Goal: Information Seeking & Learning: Learn about a topic

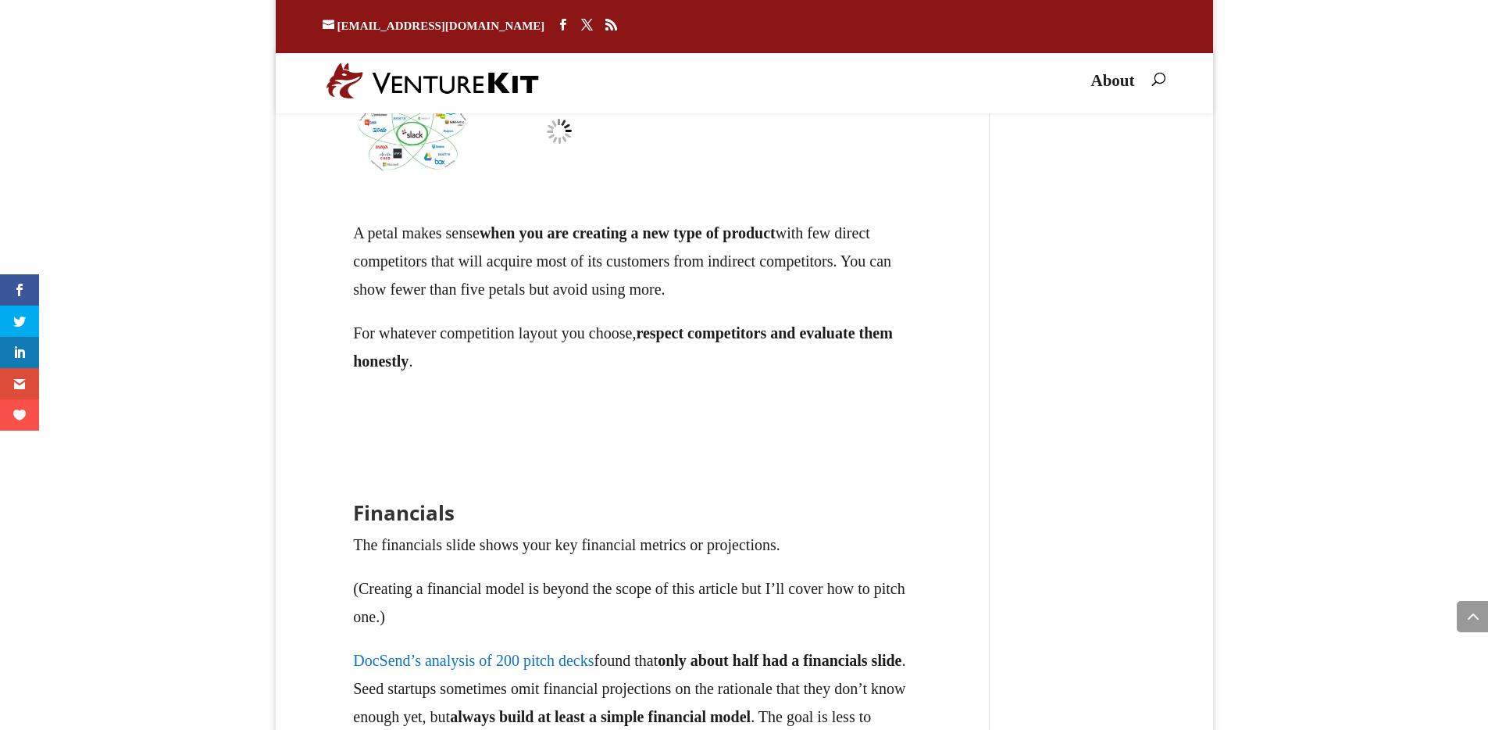
scroll to position [23031, 0]
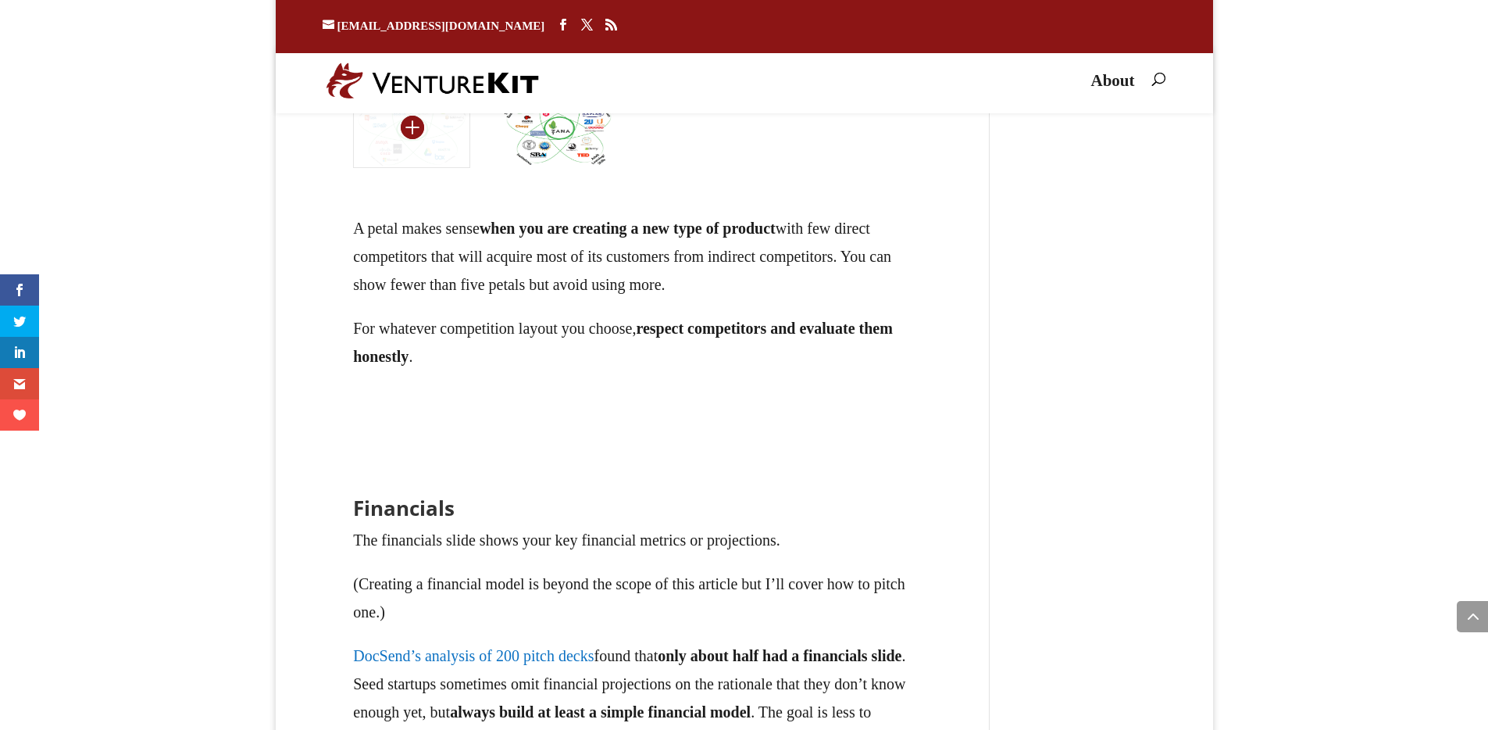
click at [426, 168] on img at bounding box center [411, 126] width 116 height 83
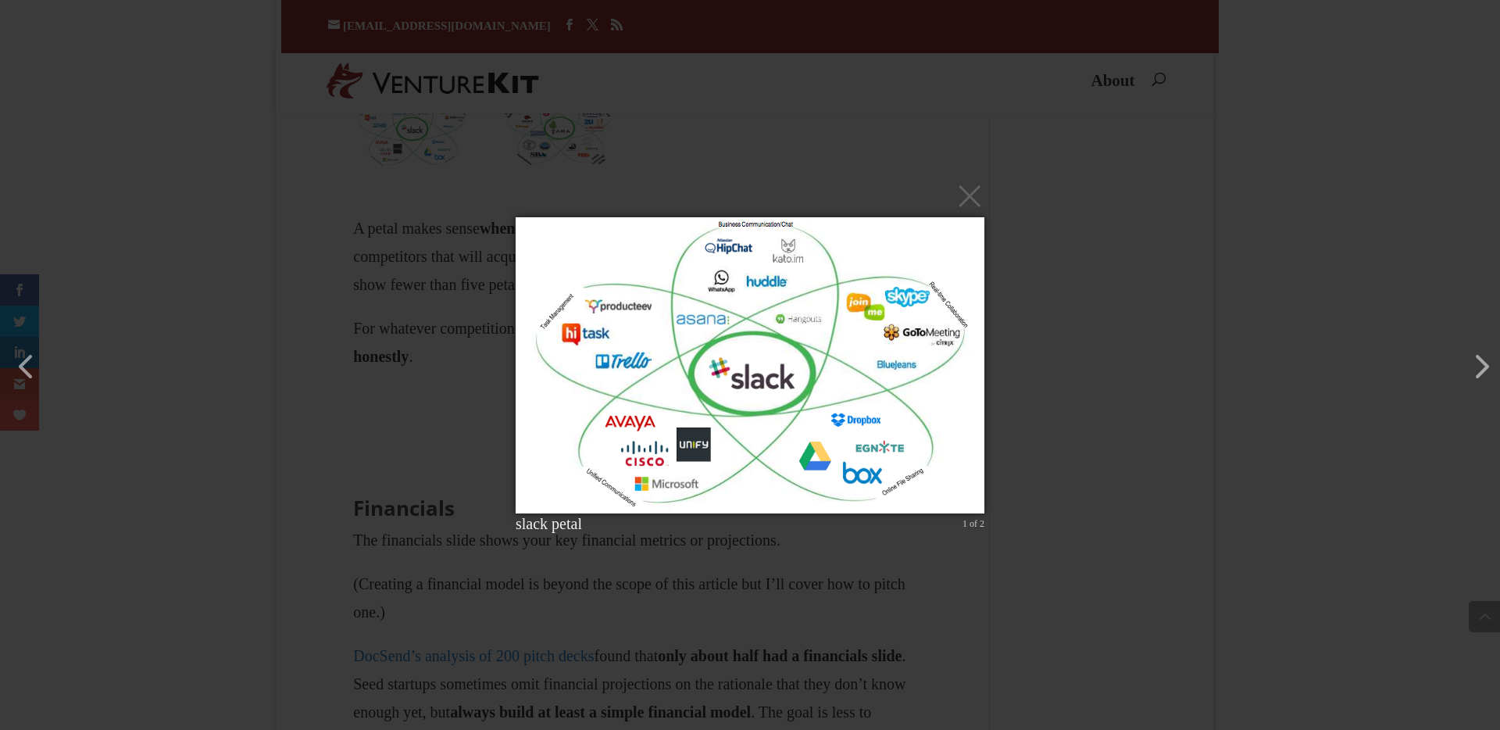
click at [730, 586] on div "× slack petal 1 of 2 Loading..." at bounding box center [750, 365] width 1500 height 730
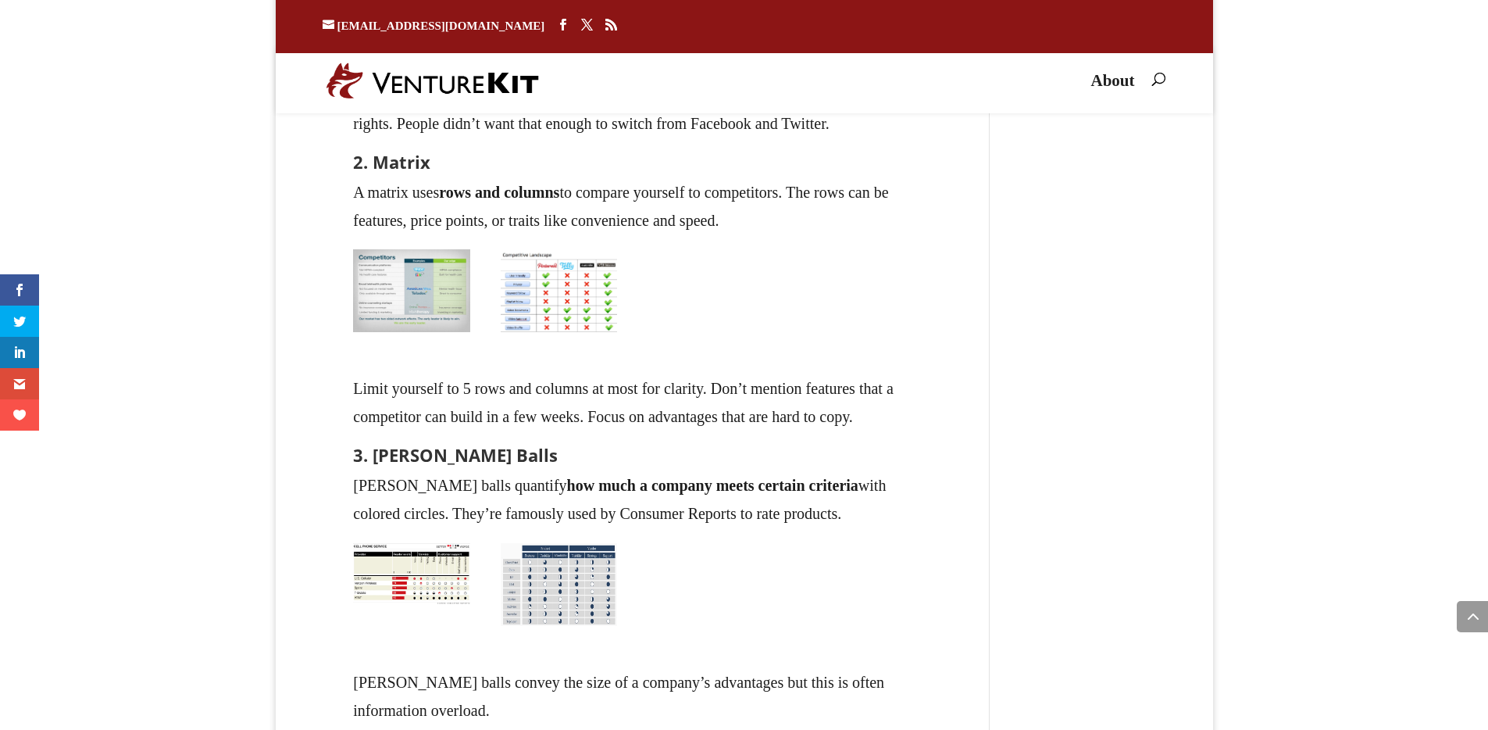
scroll to position [22282, 0]
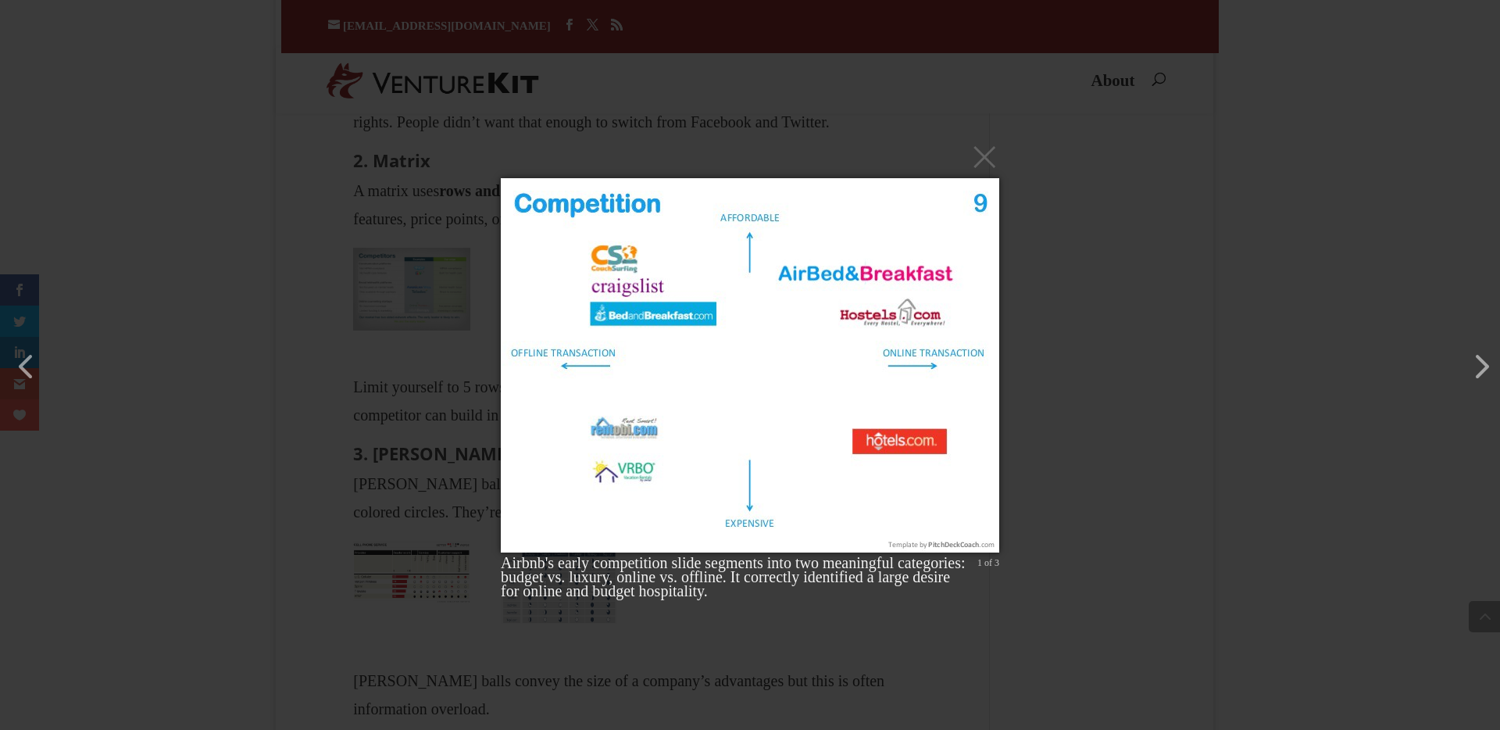
click at [1122, 471] on div "× Airbnb's early competition slide segments into two meaningful categories: bud…" at bounding box center [750, 365] width 1500 height 730
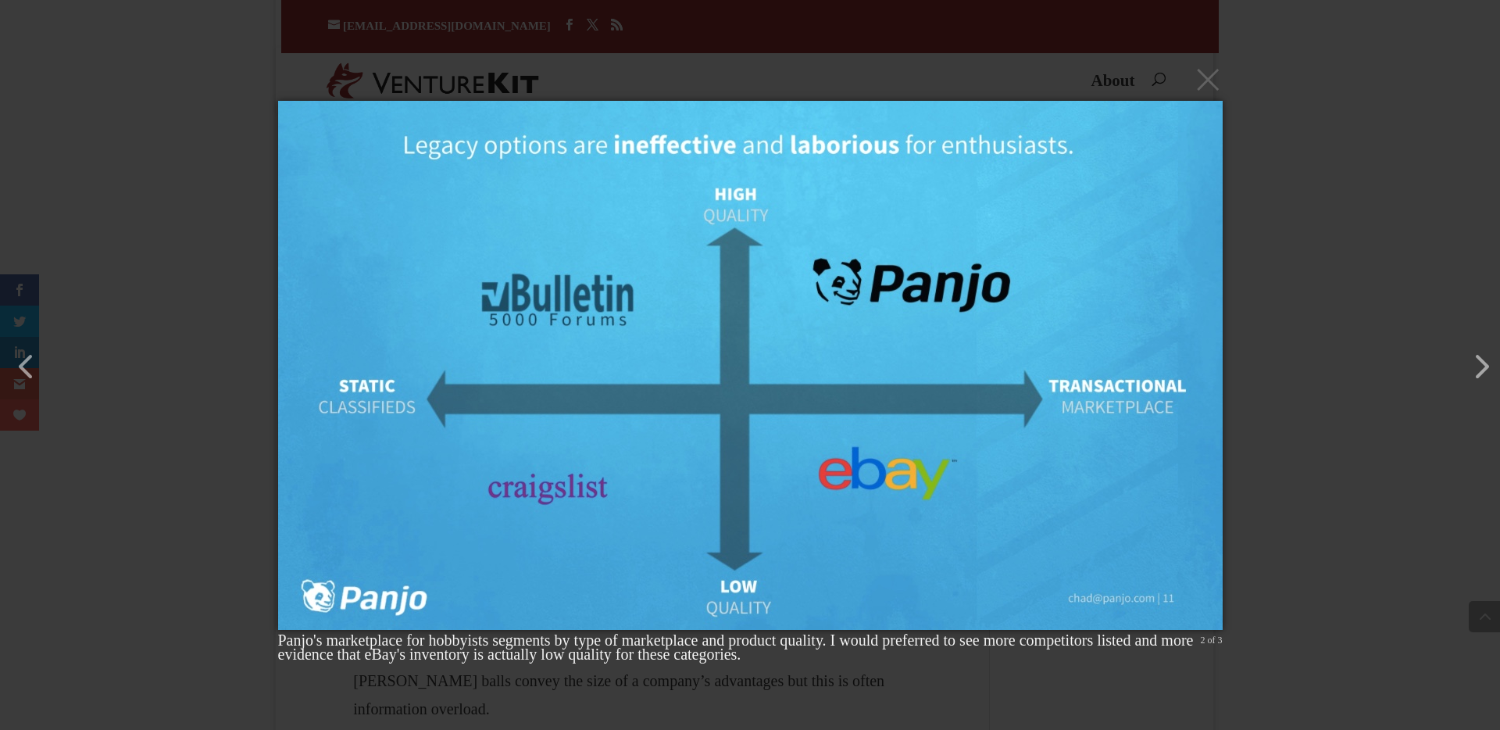
click at [1285, 409] on div "× Panjo's marketplace for hobbyists segments by type of marketplace and product…" at bounding box center [750, 365] width 1500 height 730
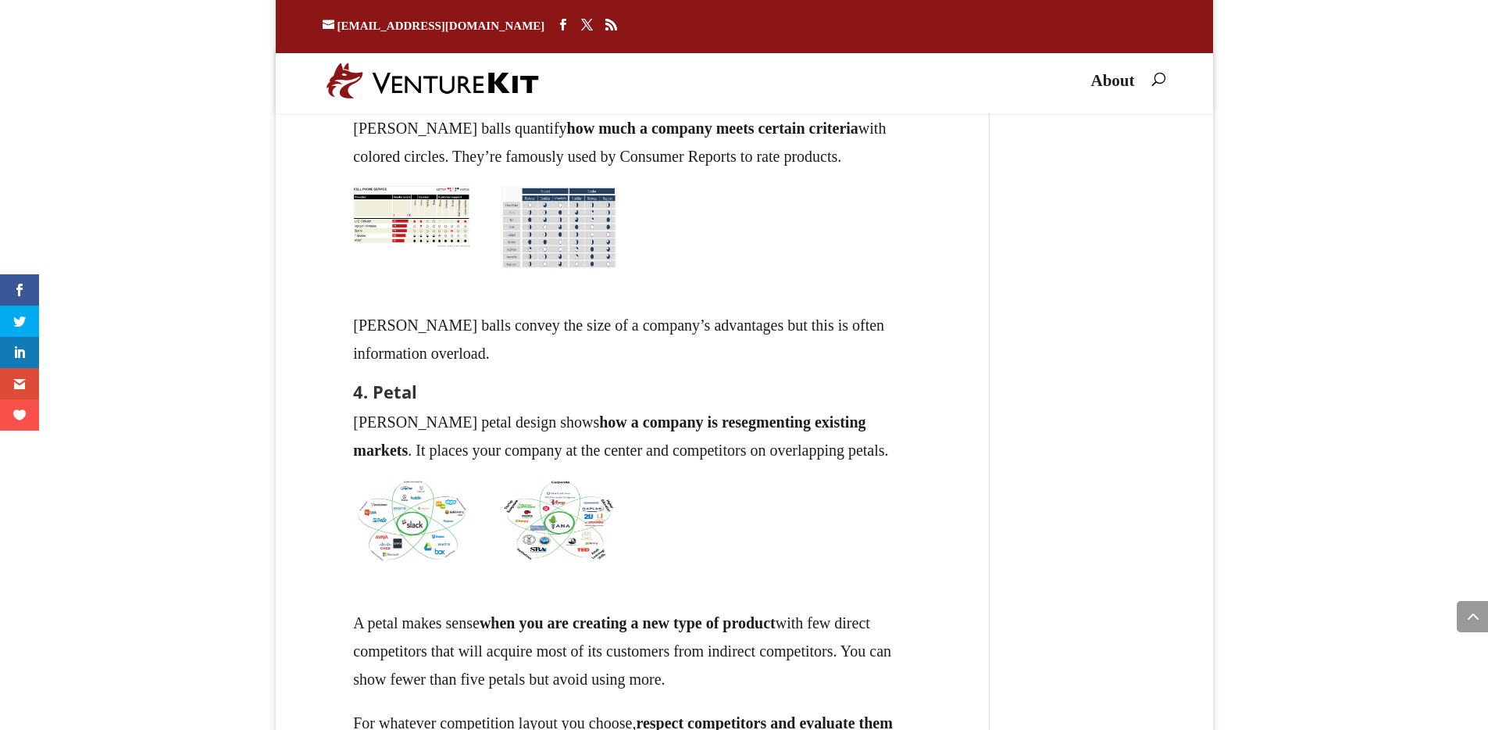
scroll to position [22656, 0]
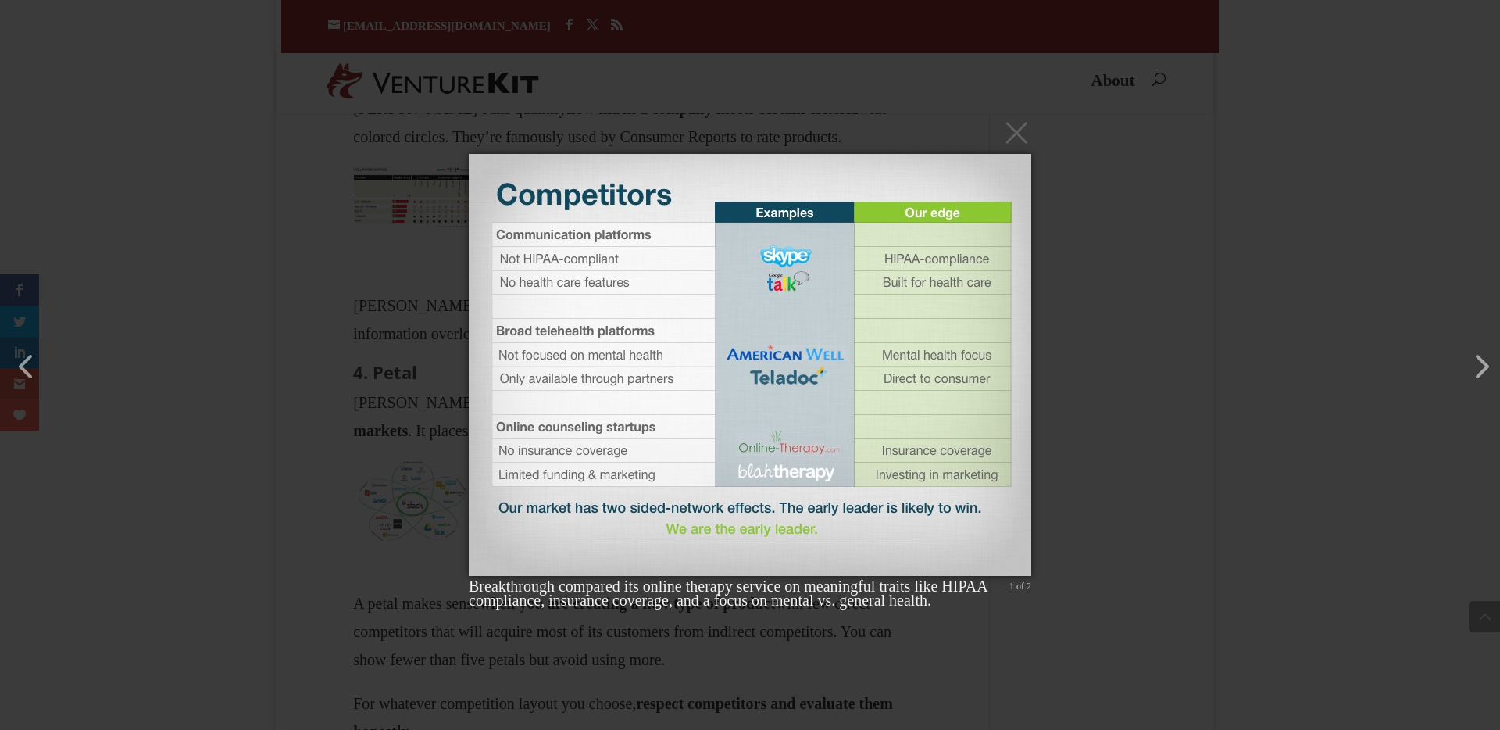
click at [1087, 397] on div "× Breakthrough compared its online therapy service on meaningful traits like HI…" at bounding box center [750, 365] width 1500 height 730
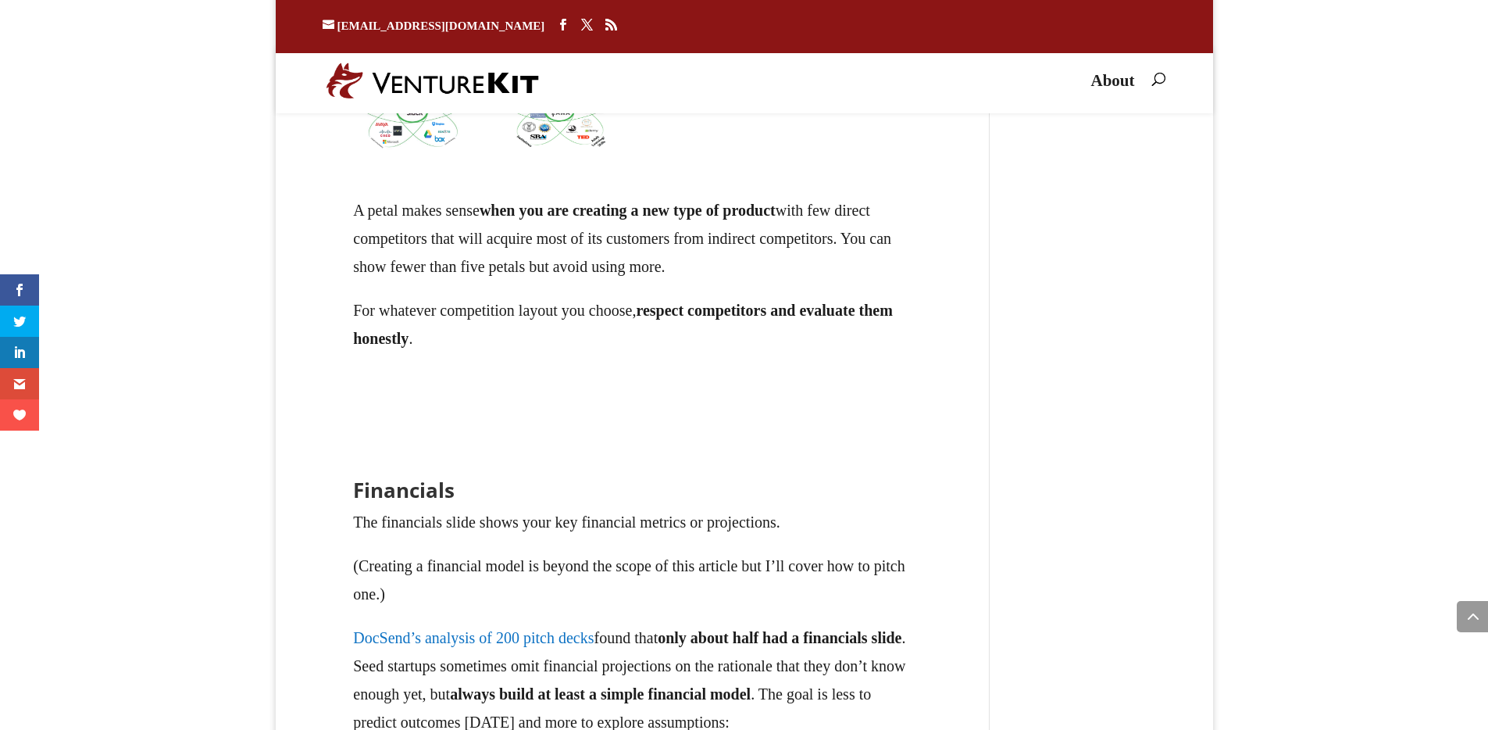
scroll to position [23094, 0]
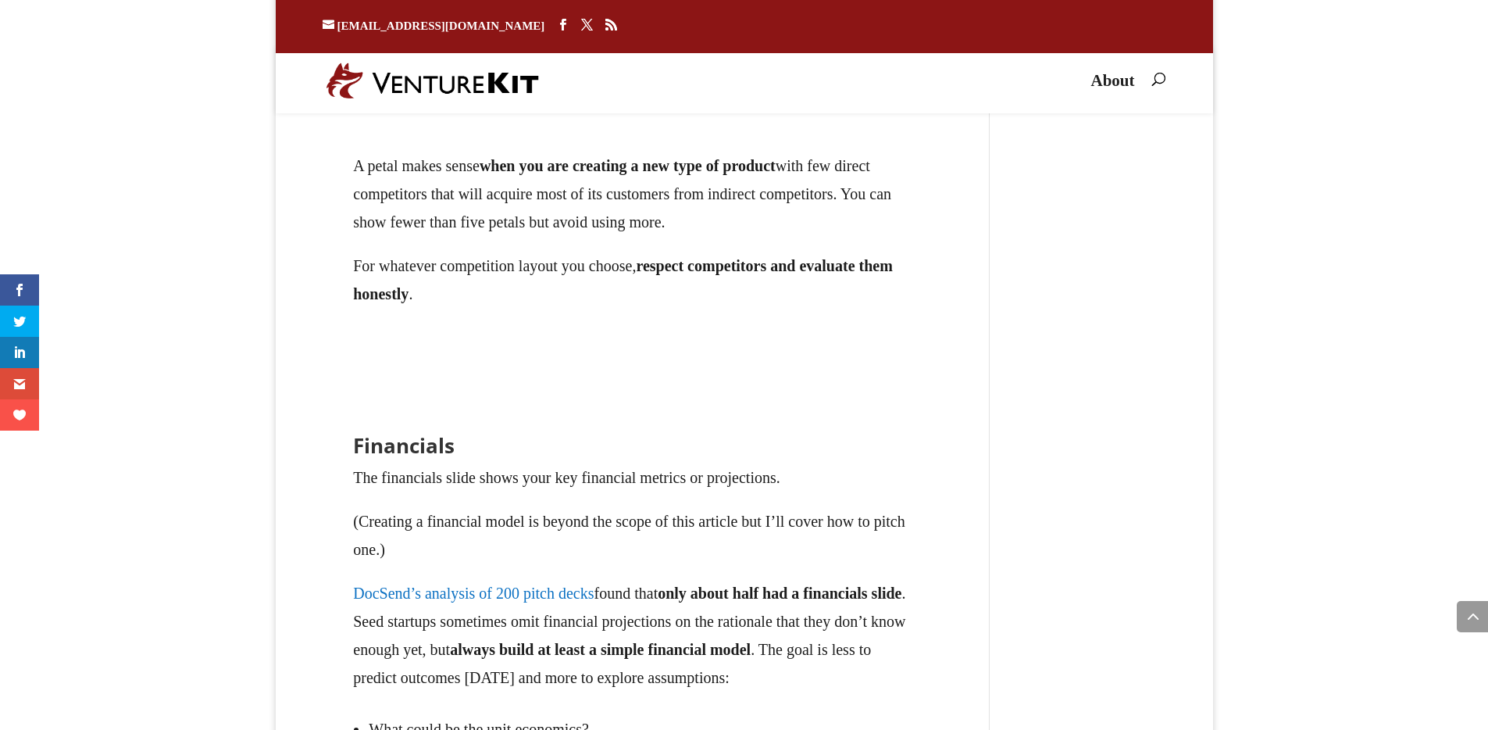
click at [390, 105] on img at bounding box center [411, 64] width 116 height 83
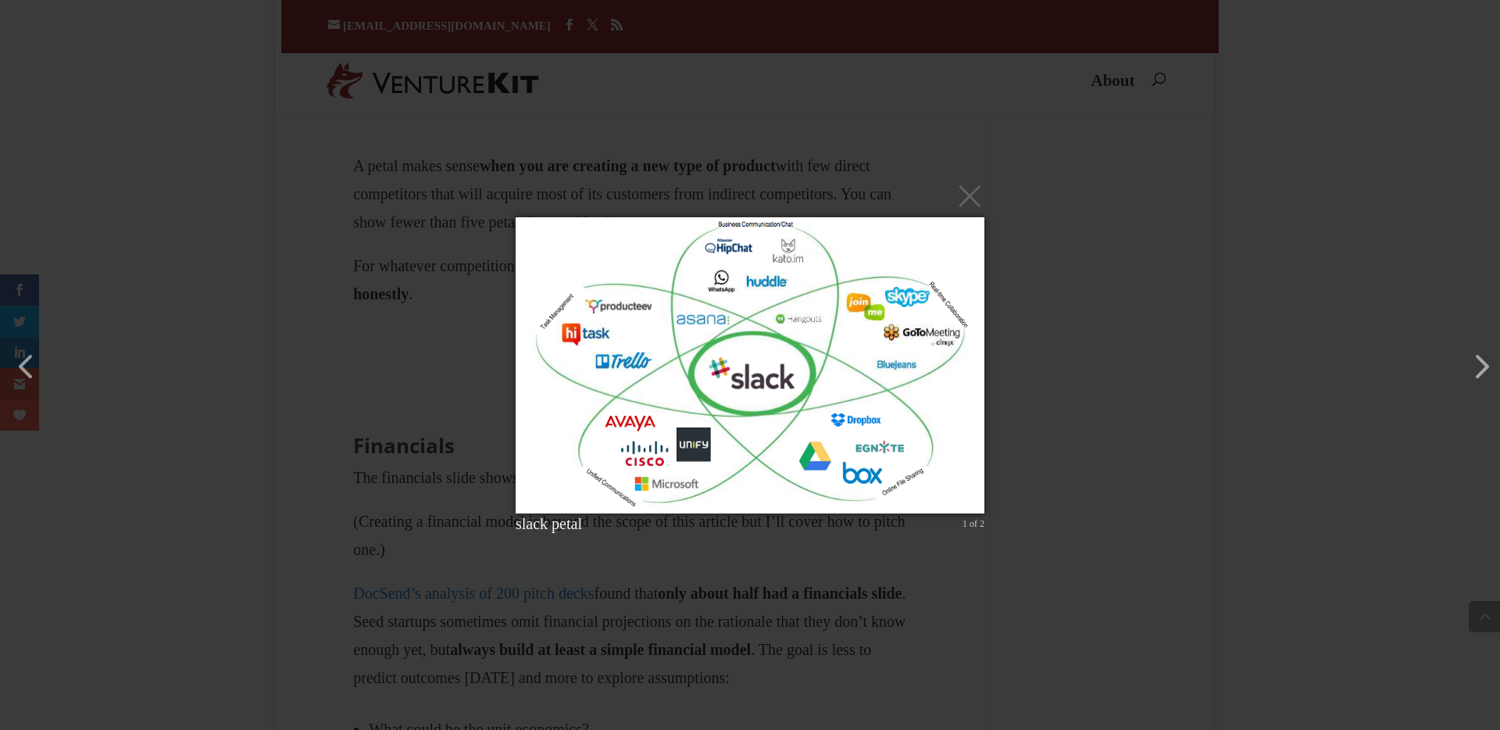
click at [571, 623] on div "× slack petal 1 of 2 Loading..." at bounding box center [750, 365] width 1500 height 730
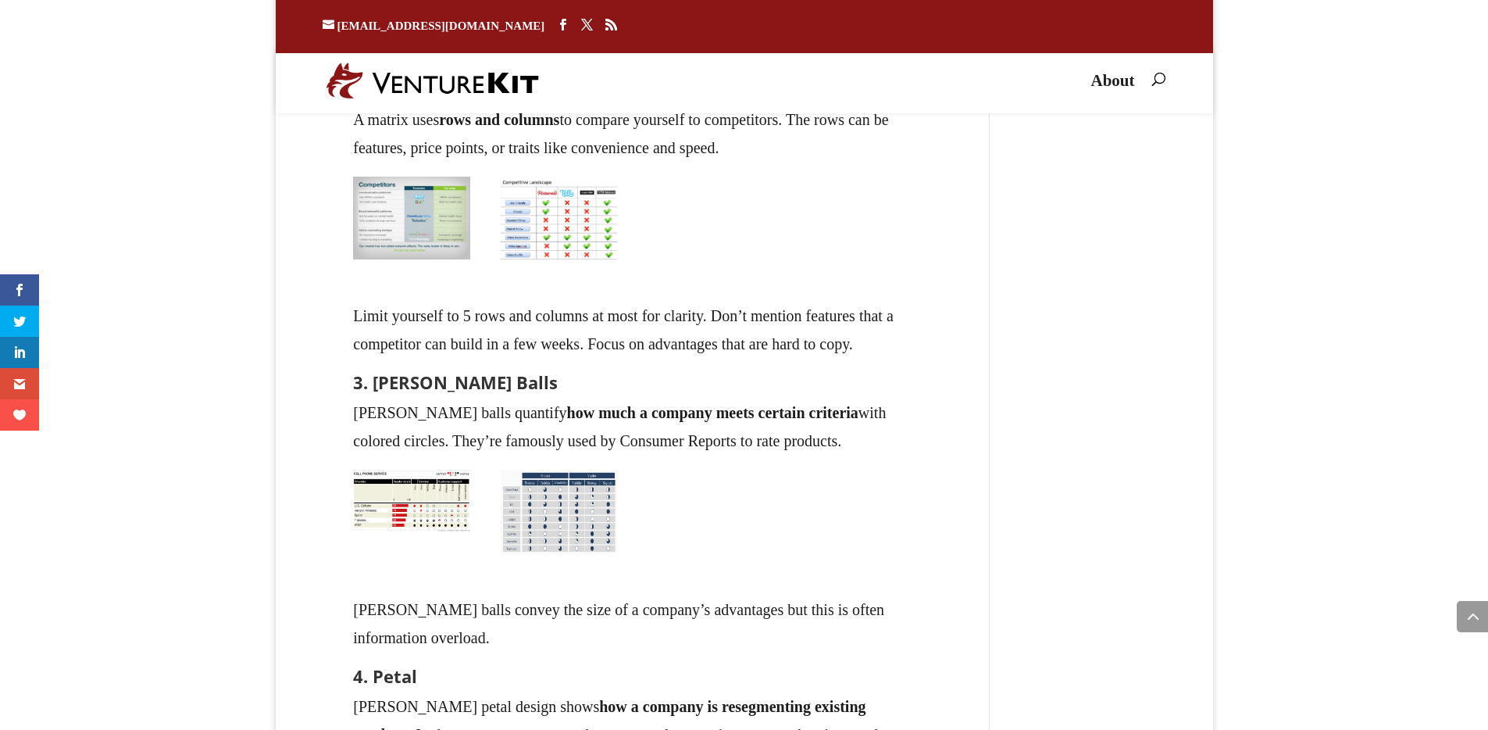
scroll to position [22344, 0]
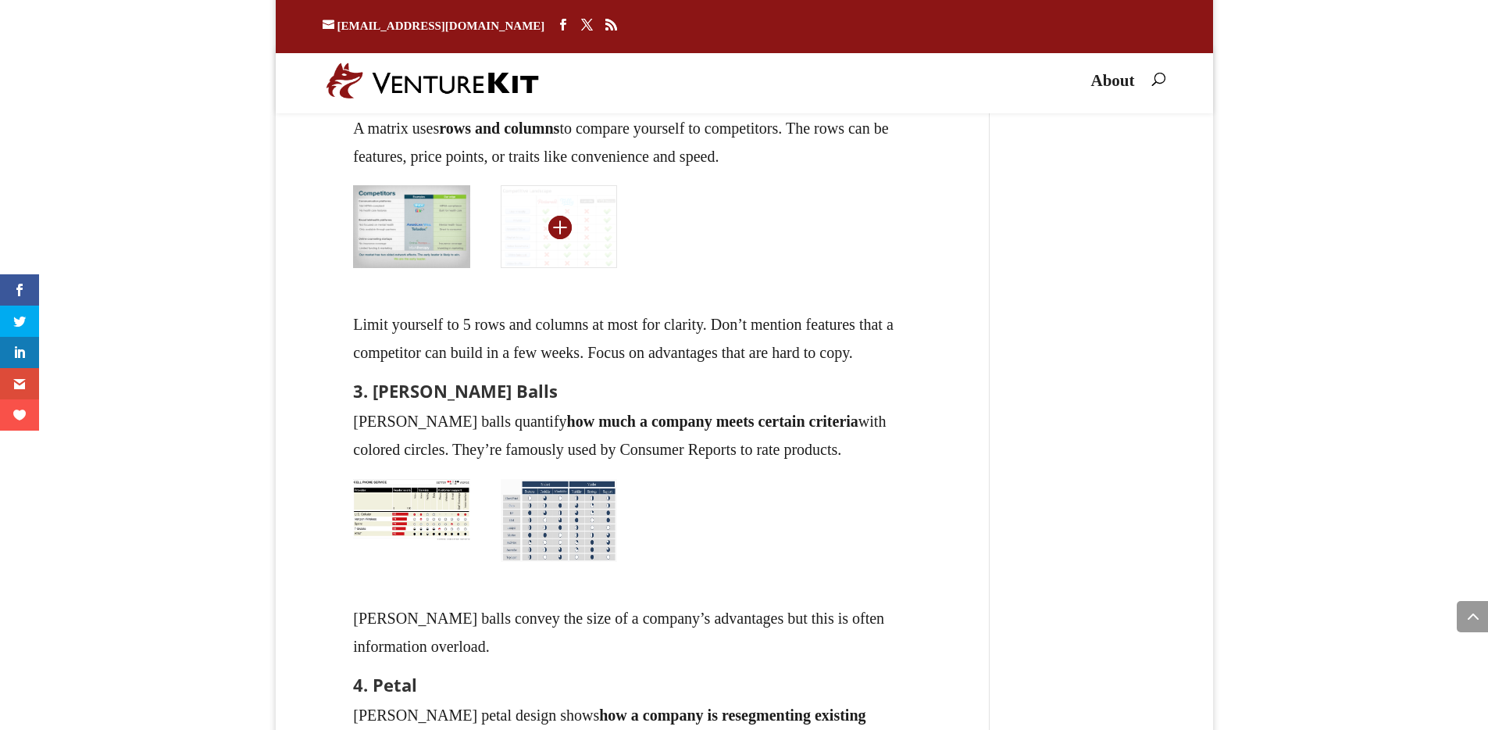
click at [573, 268] on img at bounding box center [559, 226] width 116 height 83
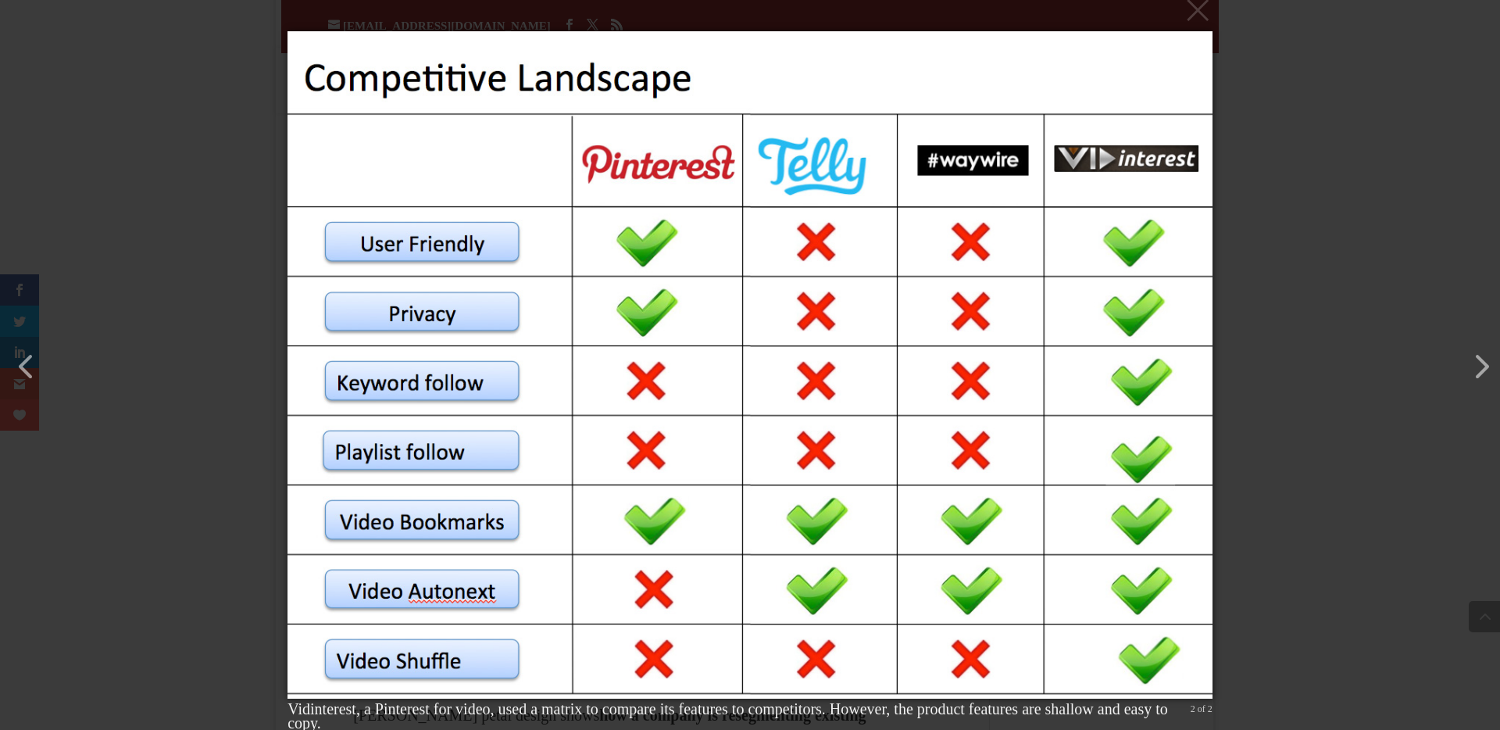
click at [1271, 202] on div "× Vidinterest, a Pinterest for video, used a matrix to compare its features to …" at bounding box center [750, 365] width 1500 height 730
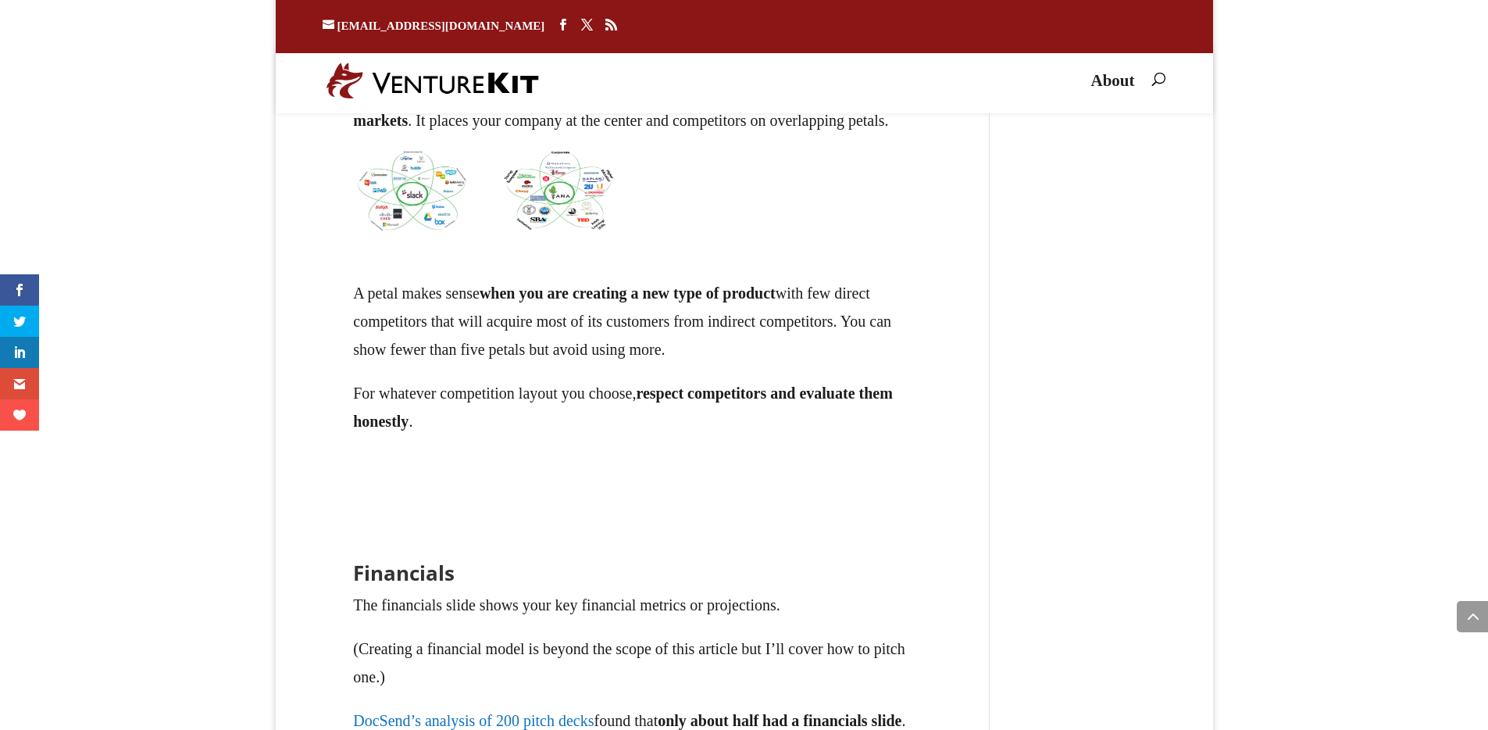
scroll to position [22969, 0]
click at [580, 230] on img at bounding box center [559, 189] width 116 height 83
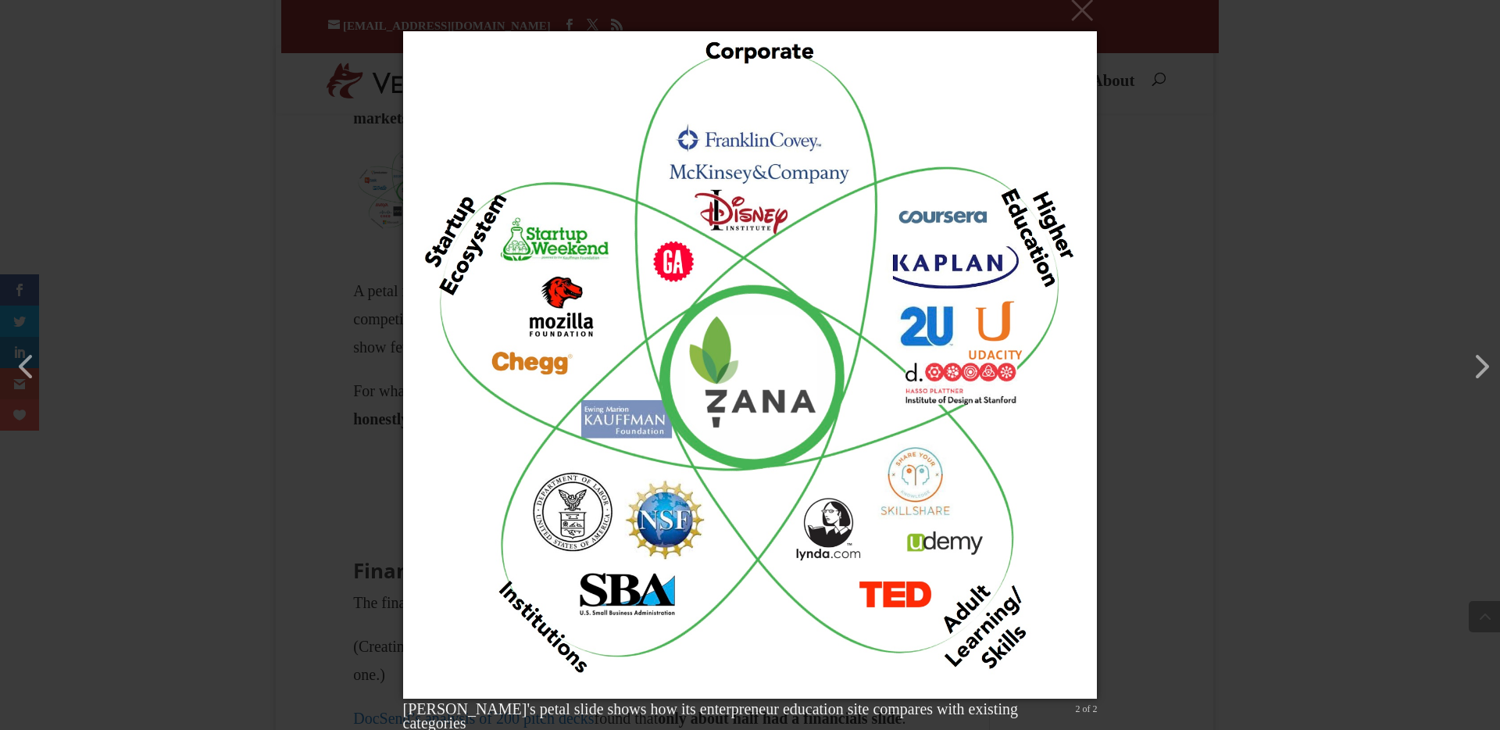
click at [193, 270] on div "× [PERSON_NAME]'s petal slide shows how its enterpreneur education site compare…" at bounding box center [750, 365] width 1500 height 730
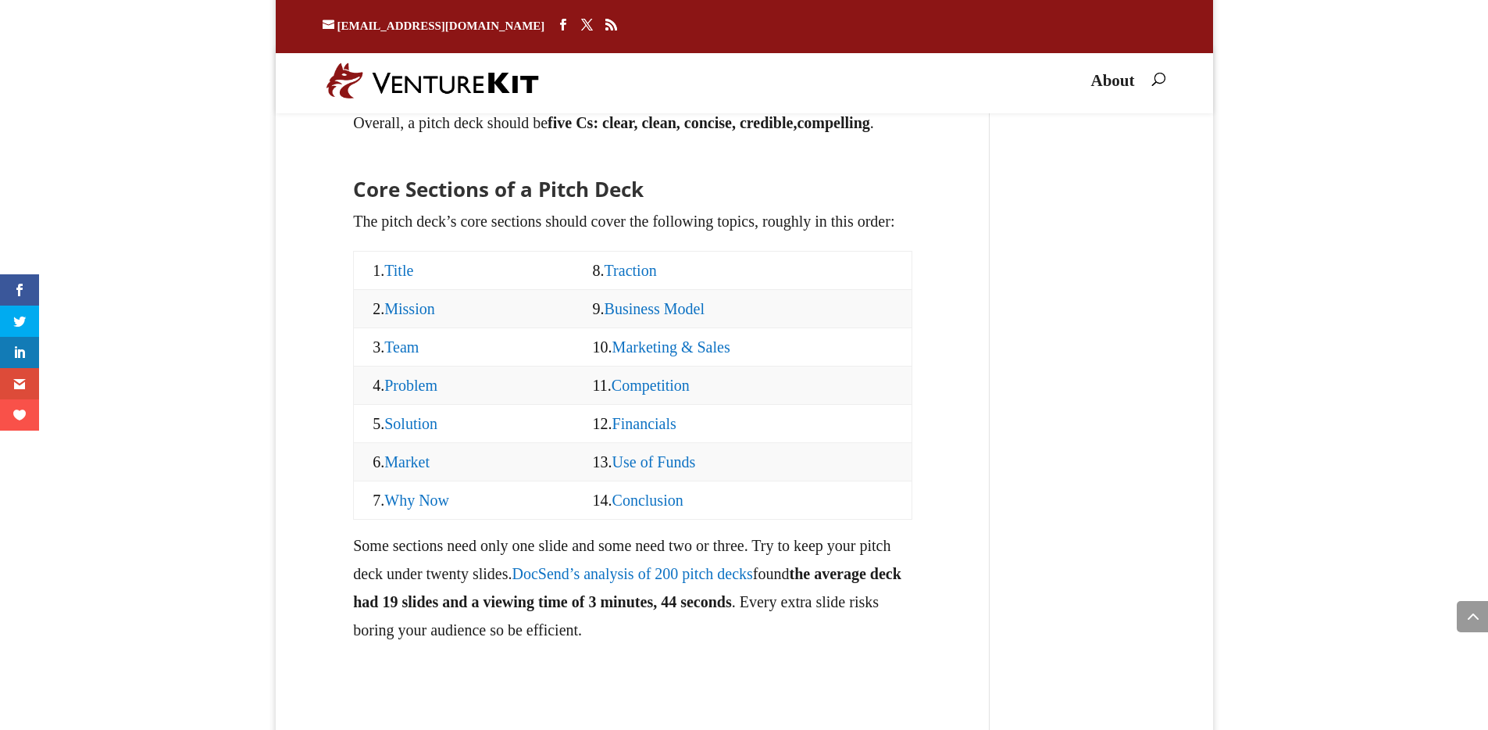
scroll to position [1562, 0]
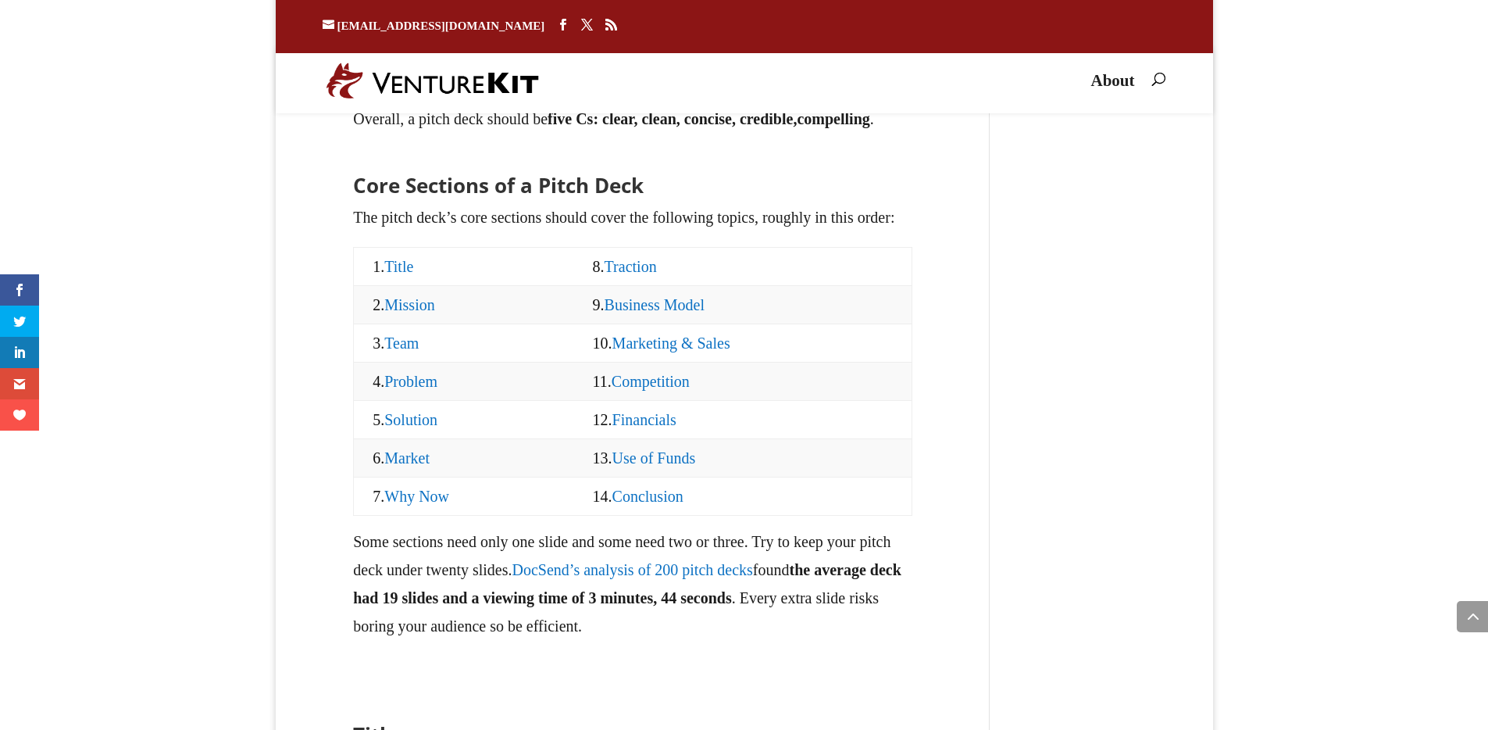
click at [673, 466] on link "Use of Funds" at bounding box center [654, 457] width 84 height 17
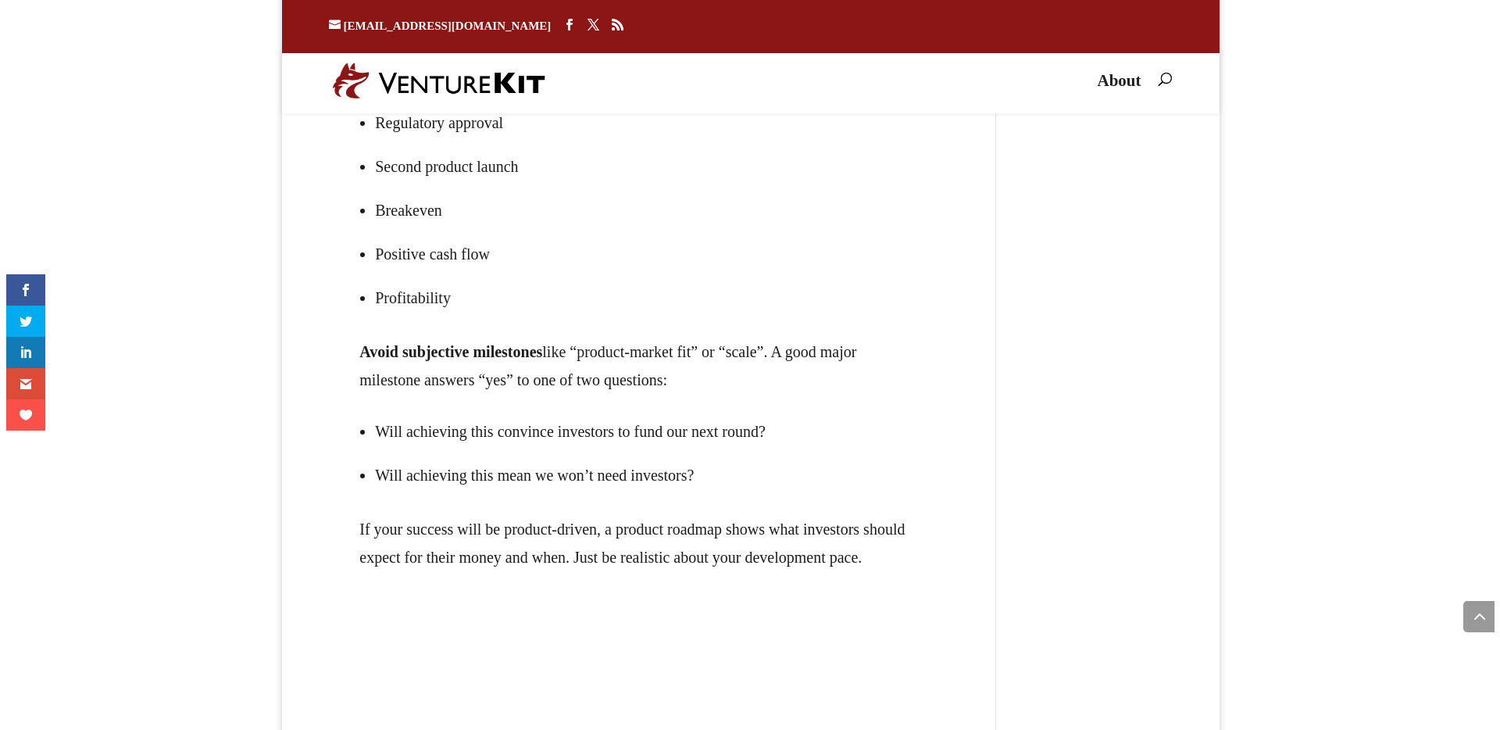
scroll to position [25778, 0]
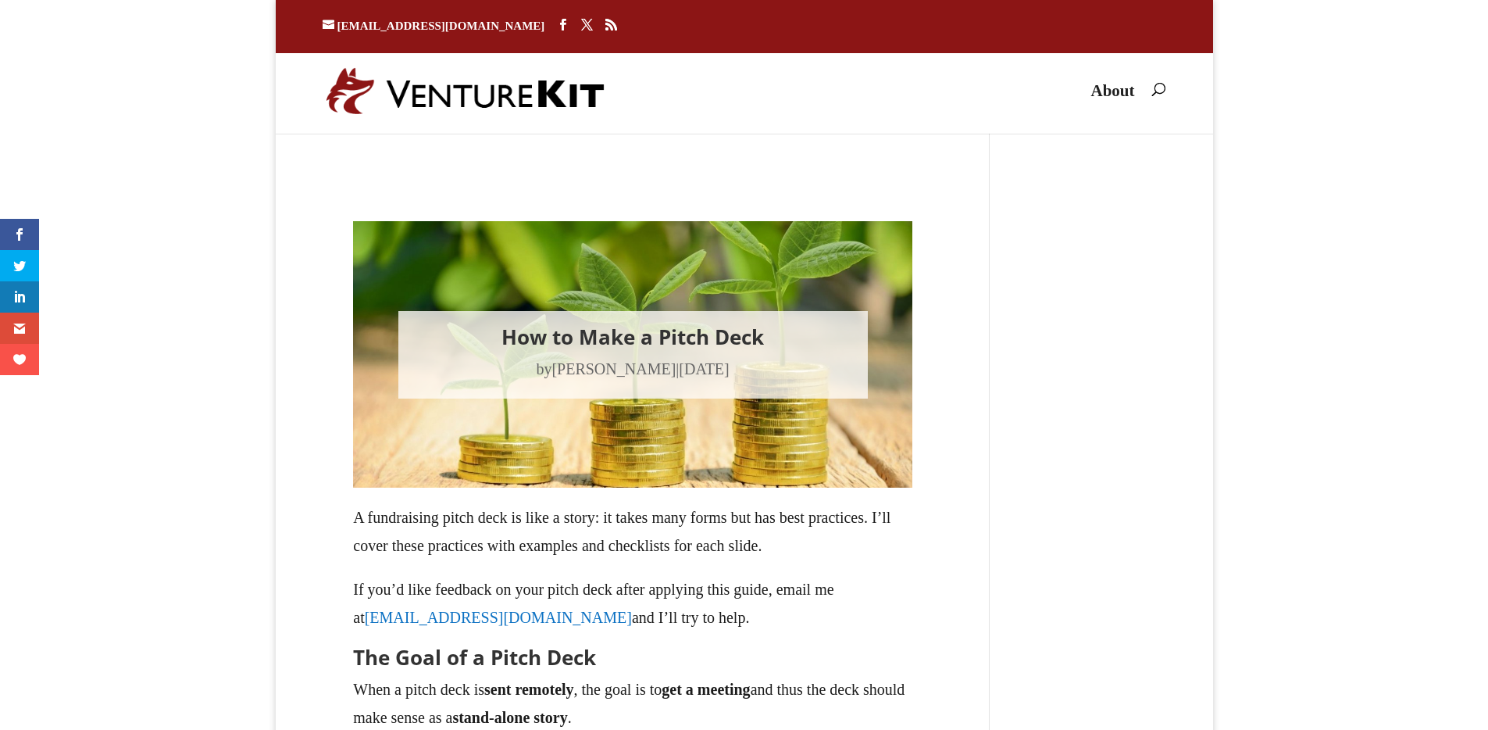
type textarea "Comment *"
type input "Name *"
type input "Email *"
type input "Website"
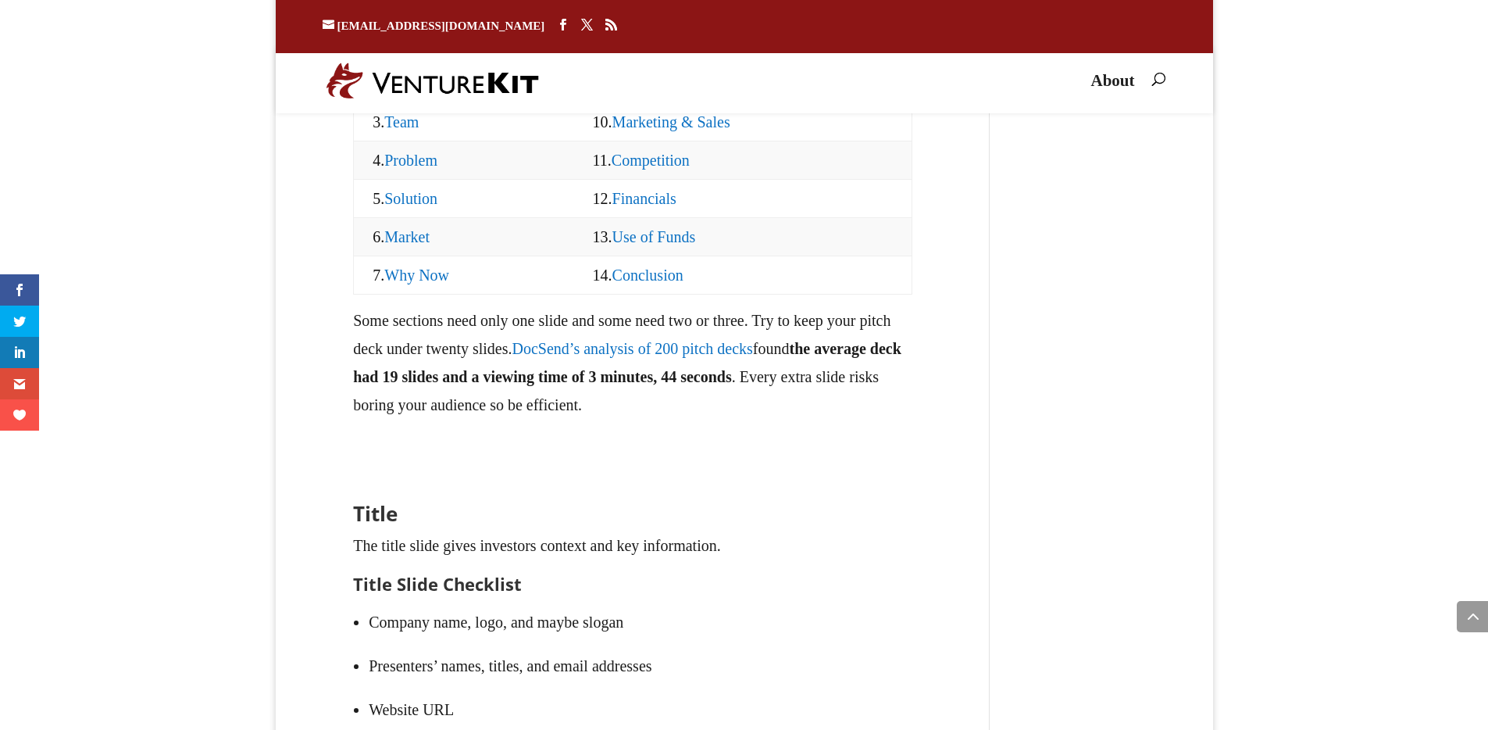
scroll to position [1687, 0]
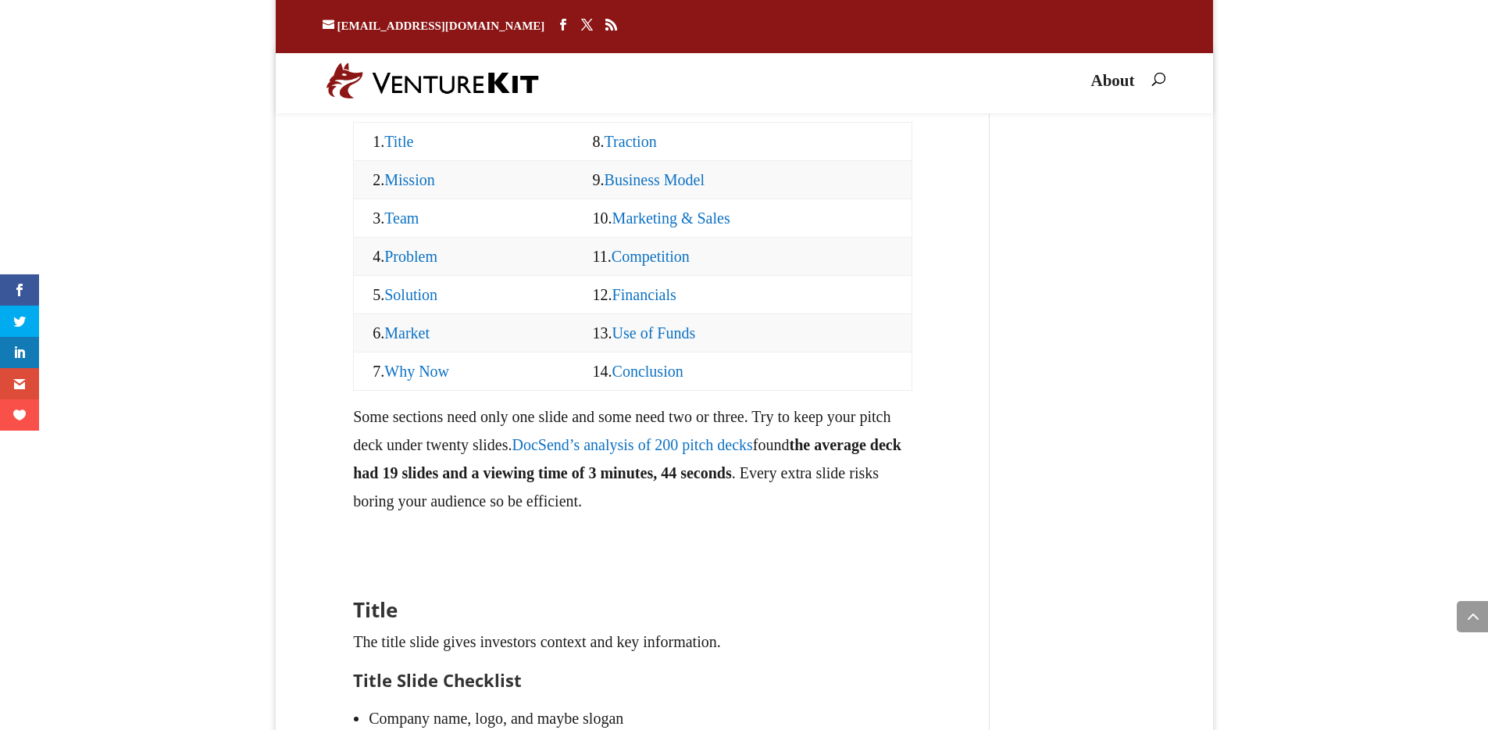
click at [632, 341] on link "Use of Funds" at bounding box center [654, 332] width 84 height 17
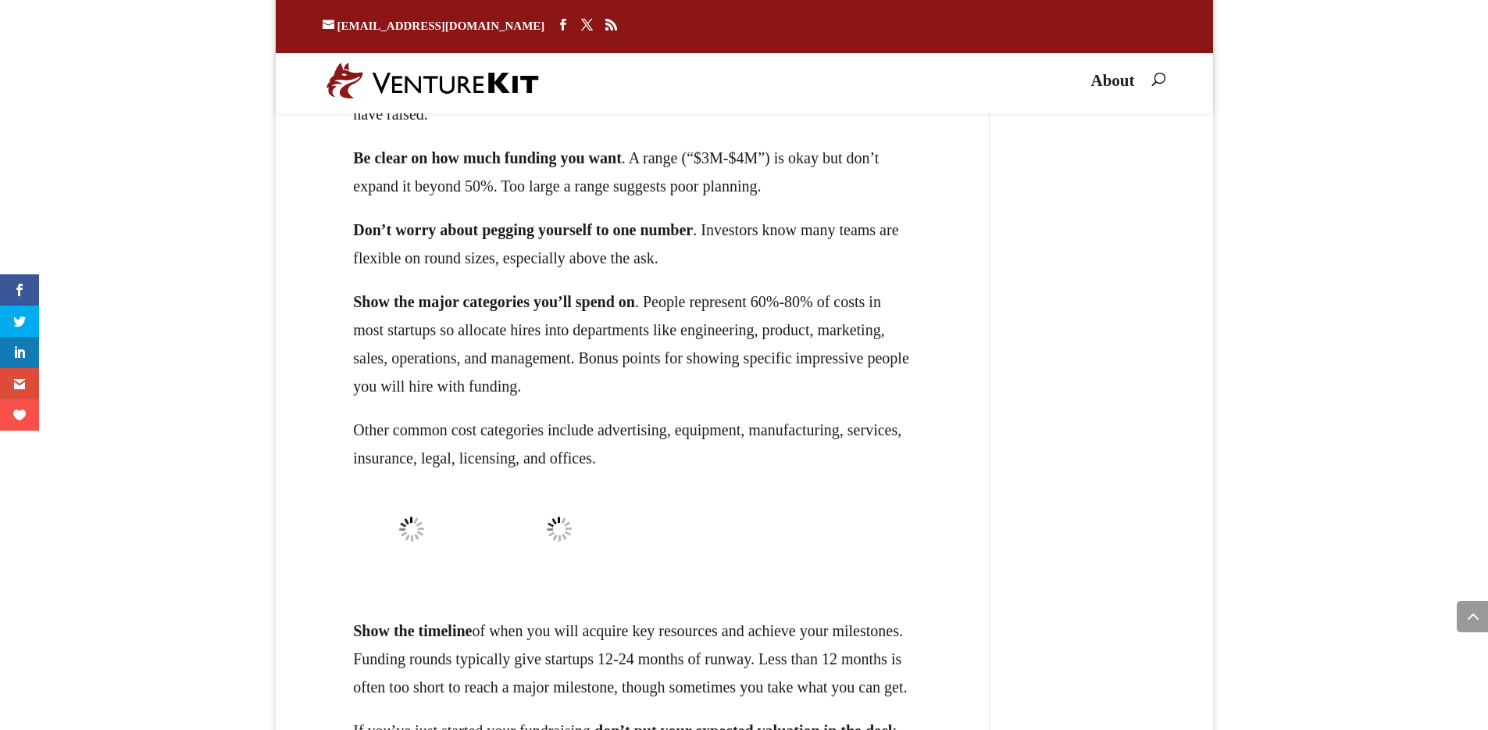
scroll to position [26628, 0]
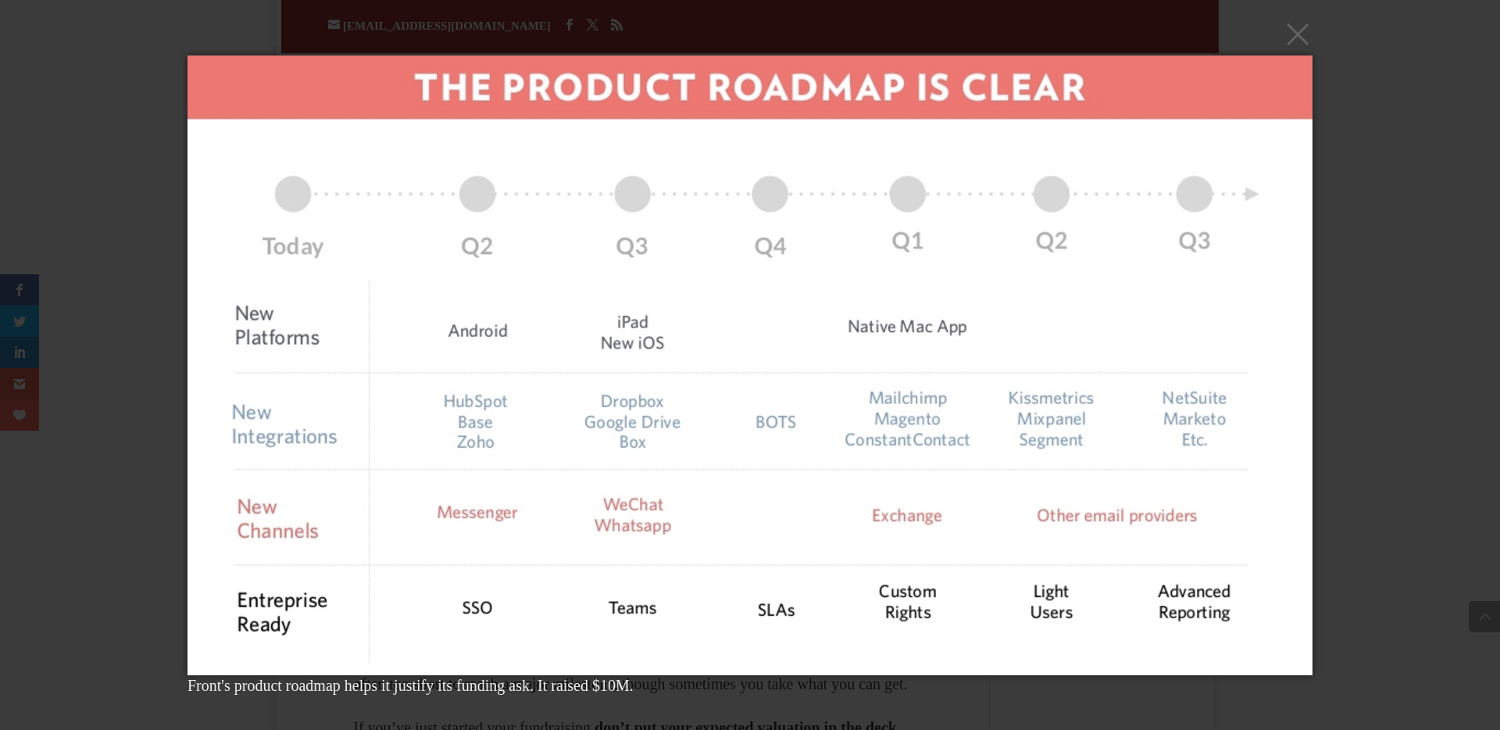
click at [1350, 298] on div "× Front's product roadmap helps it justify its funding ask. It raised $10M. Loa…" at bounding box center [750, 365] width 1500 height 730
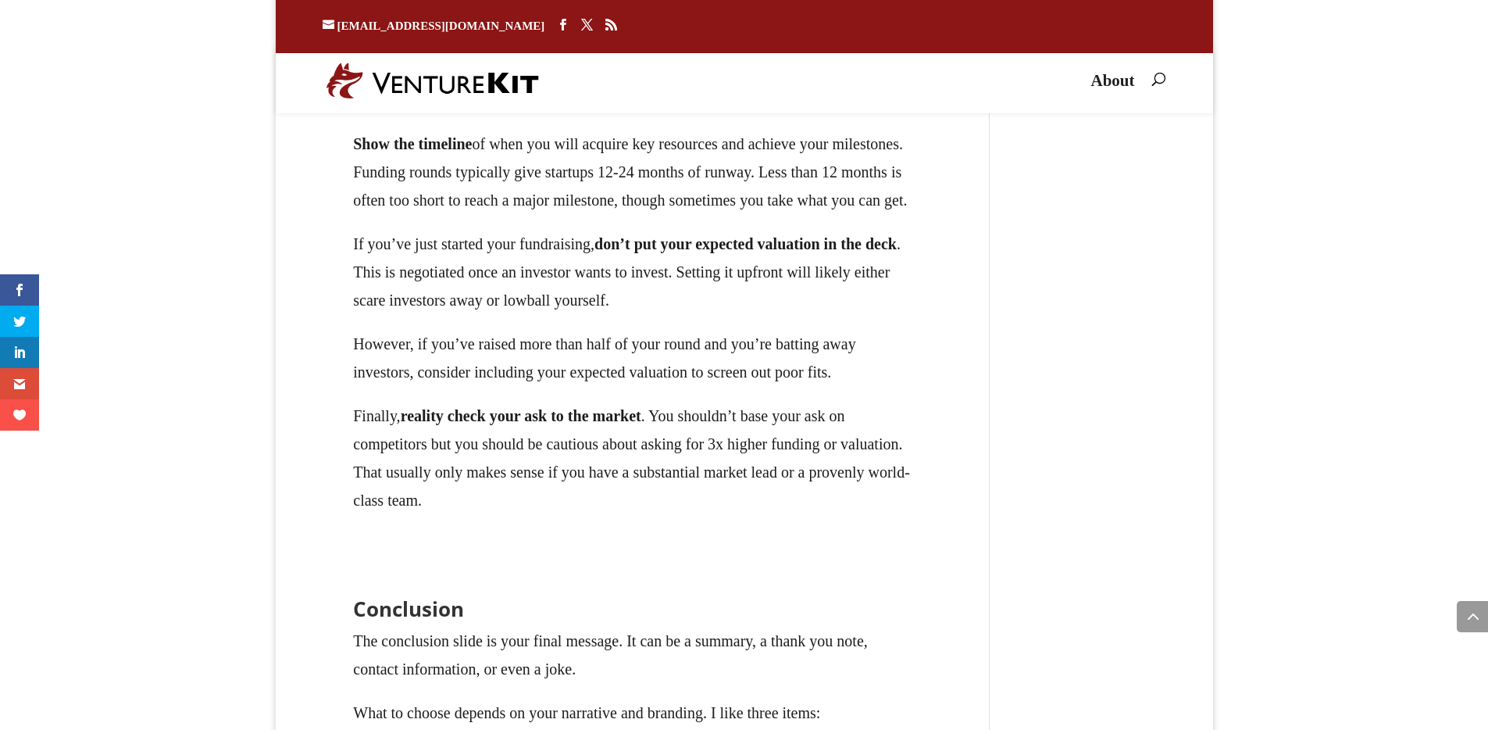
scroll to position [27128, 0]
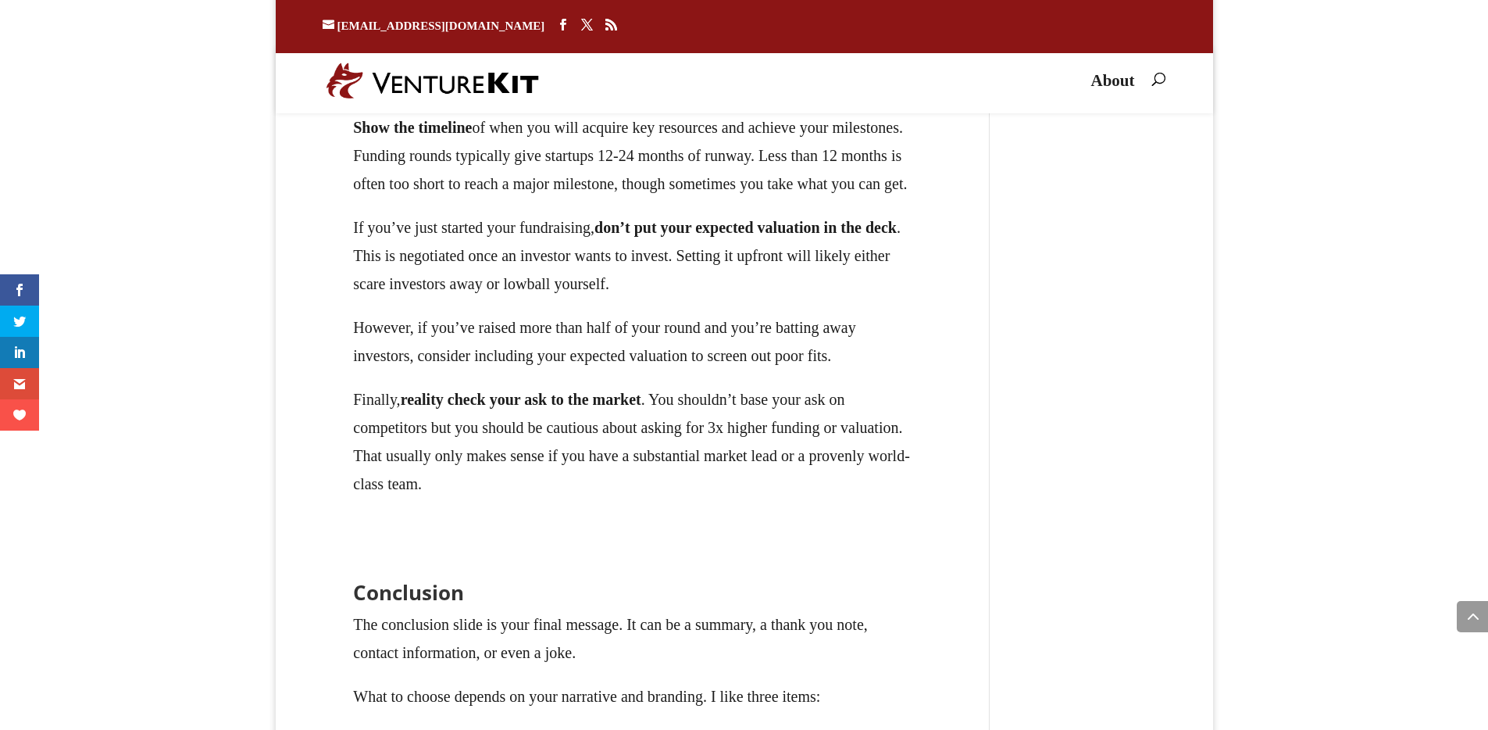
click at [419, 67] on img at bounding box center [411, 25] width 116 height 83
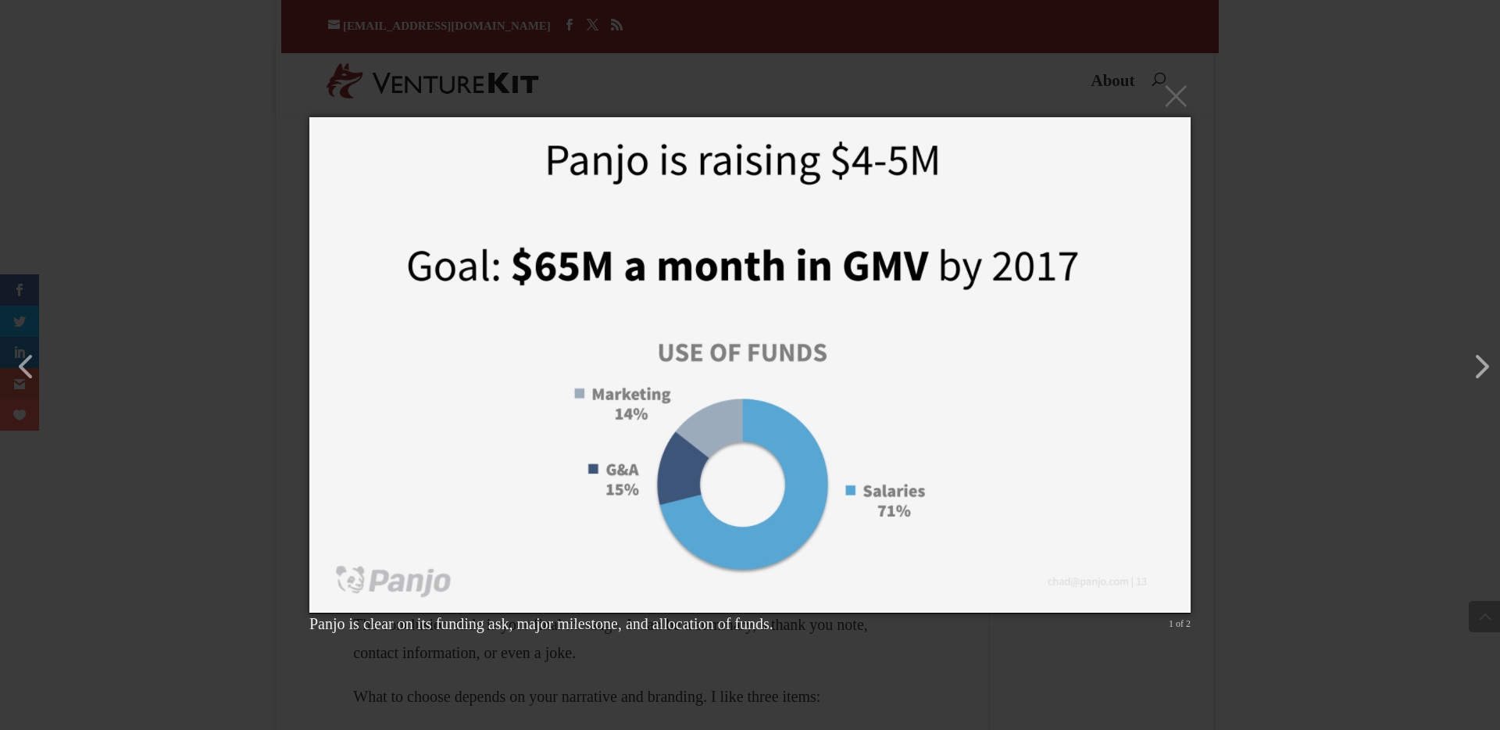
click at [1224, 394] on div "× Panjo is clear on its funding ask, major milestone, and allocation of funds. …" at bounding box center [750, 365] width 1500 height 730
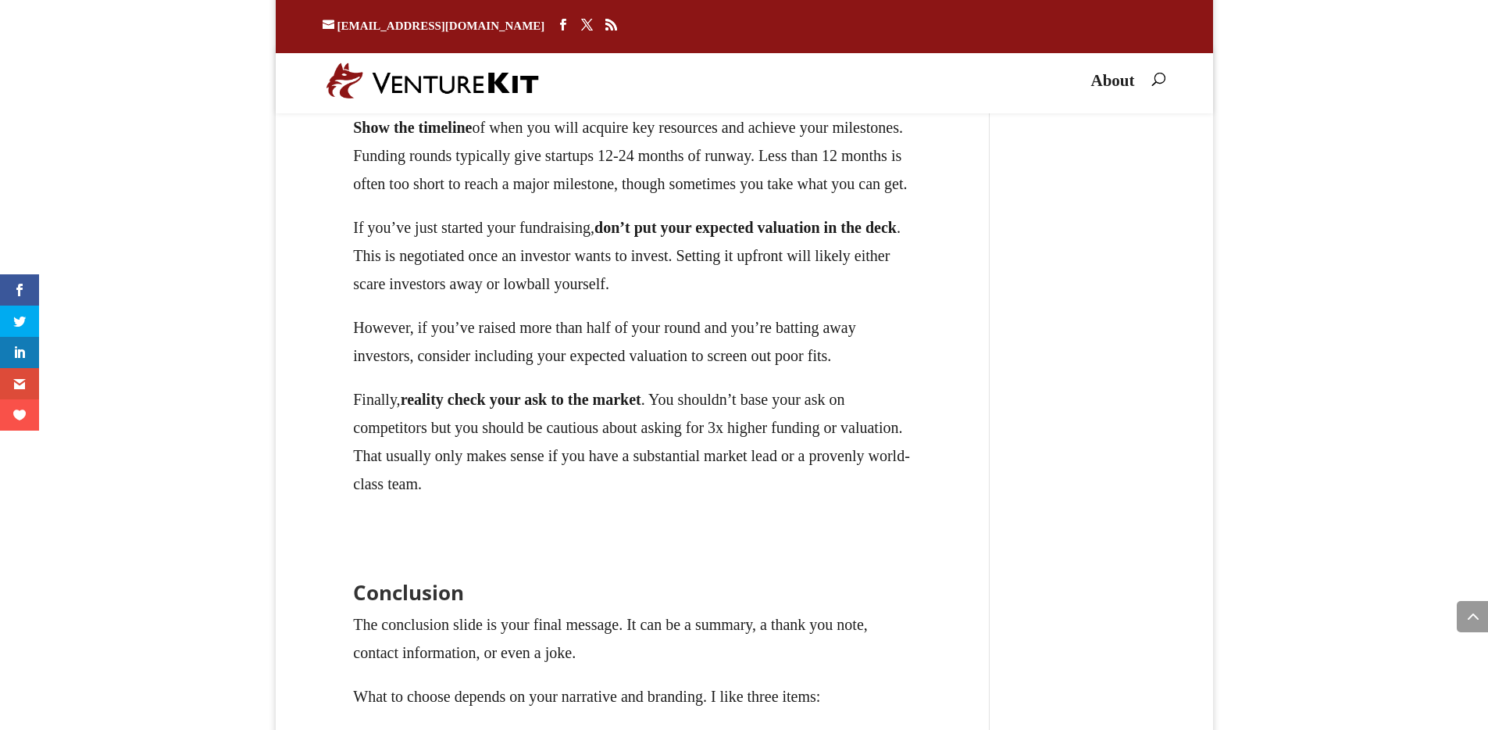
click at [569, 67] on img at bounding box center [559, 25] width 116 height 83
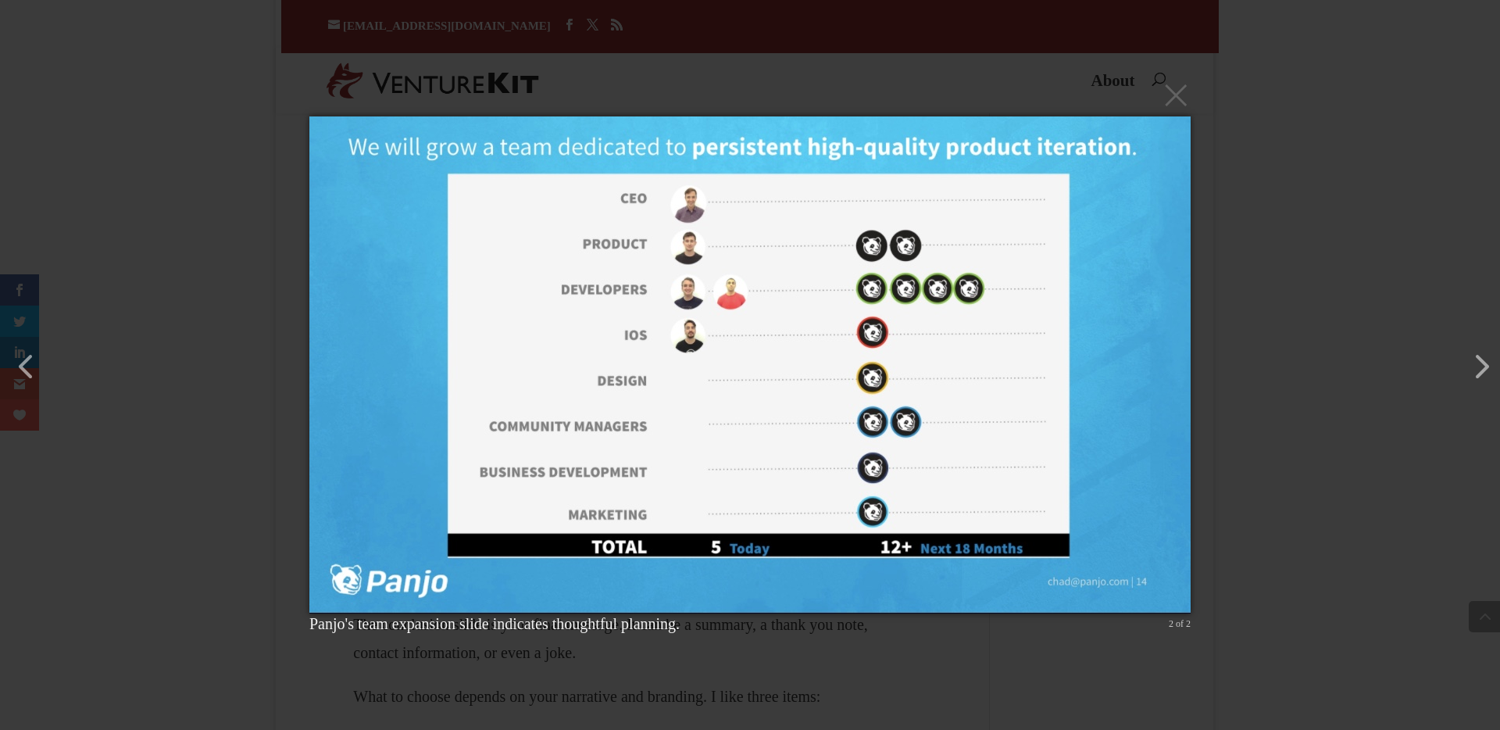
click at [1133, 408] on img at bounding box center [749, 364] width 881 height 559
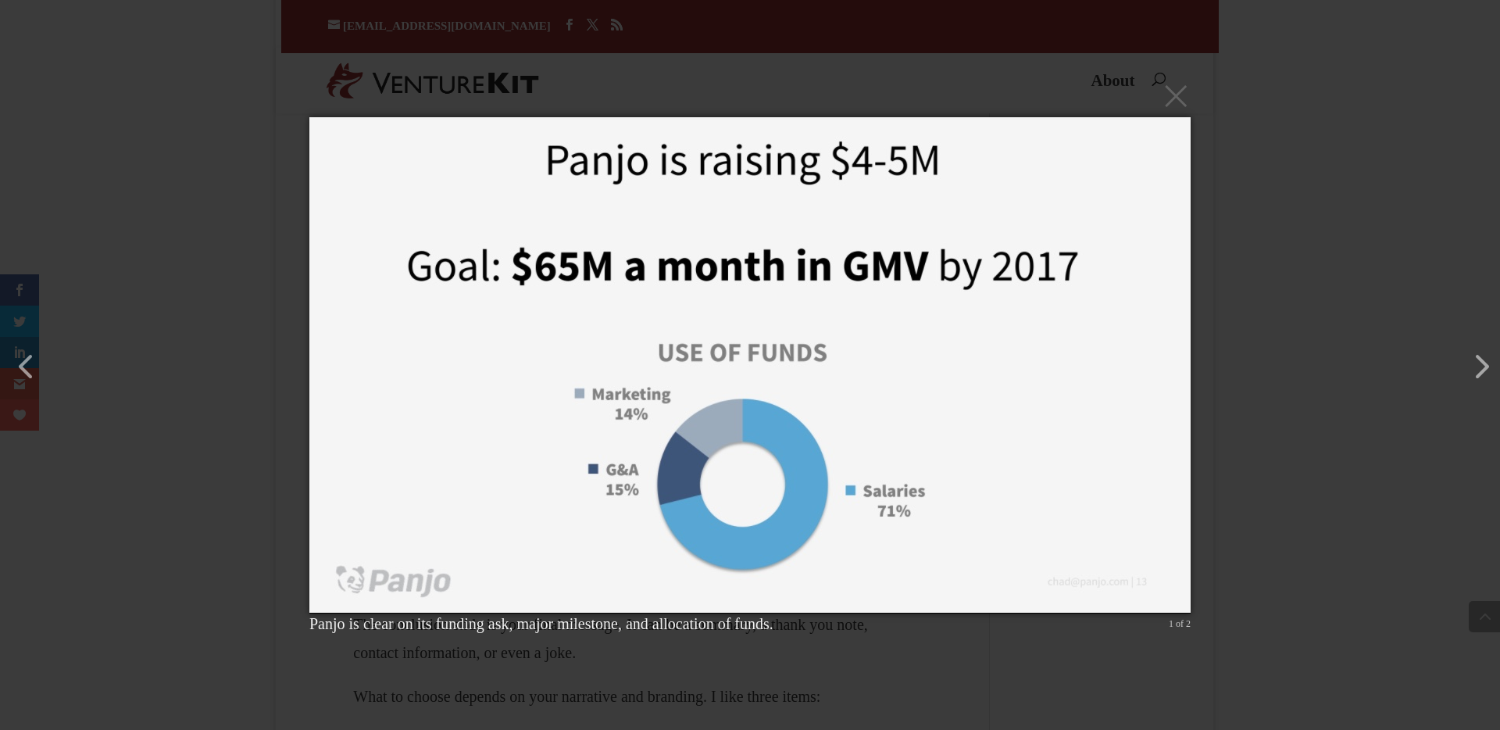
click at [249, 384] on div "× Panjo is clear on its funding ask, major milestone, and allocation of funds. …" at bounding box center [750, 365] width 1500 height 730
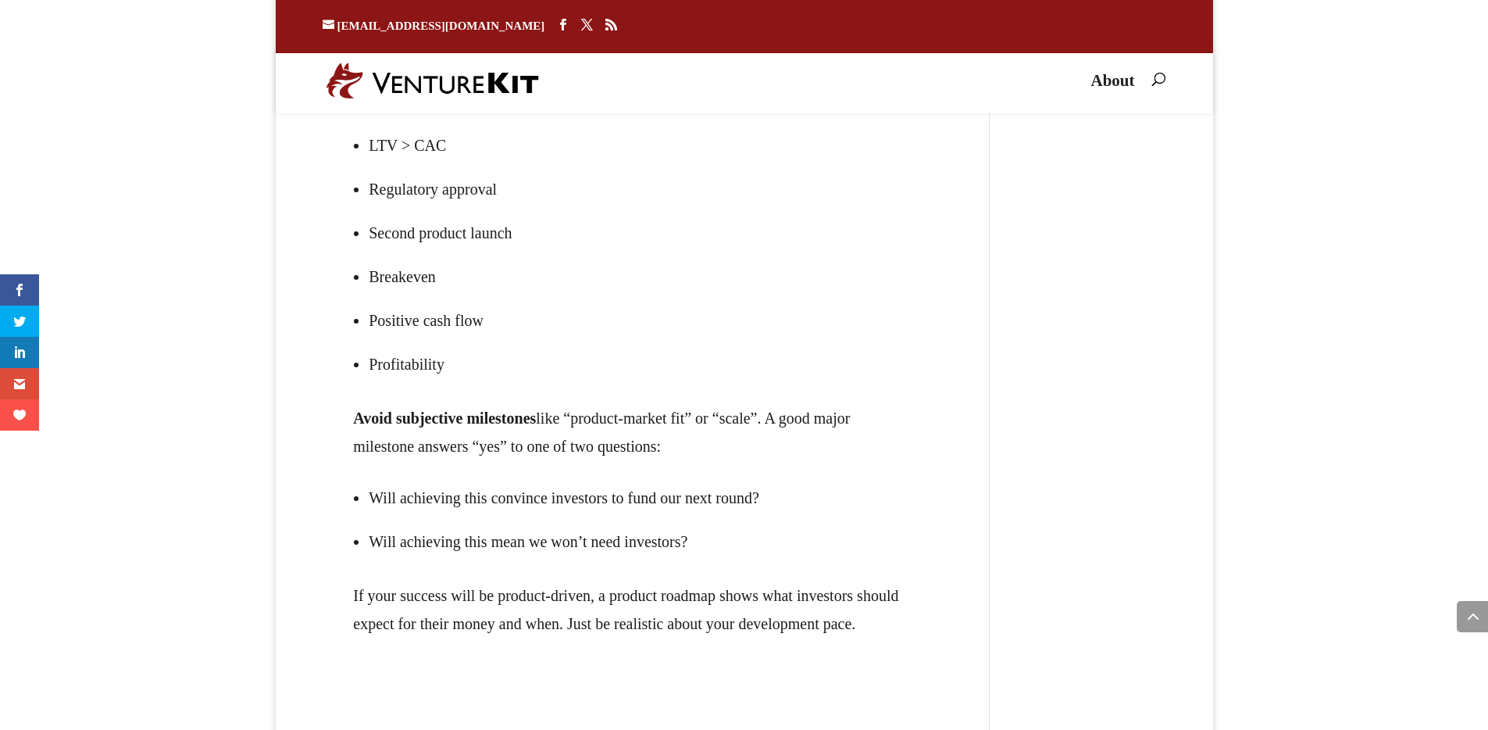
scroll to position [25753, 0]
